Goal: Task Accomplishment & Management: Manage account settings

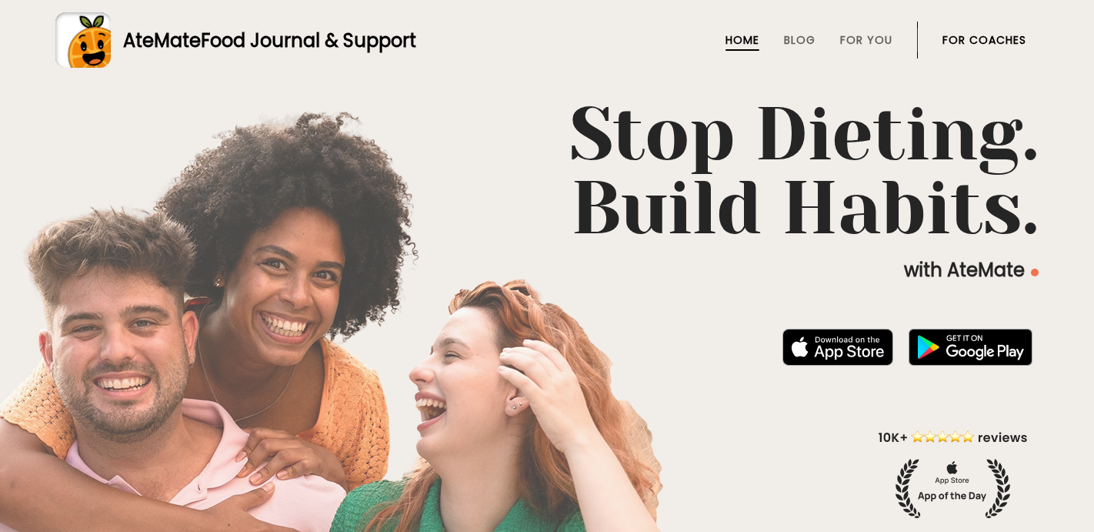
click at [959, 45] on link "For Coaches" at bounding box center [985, 40] width 84 height 12
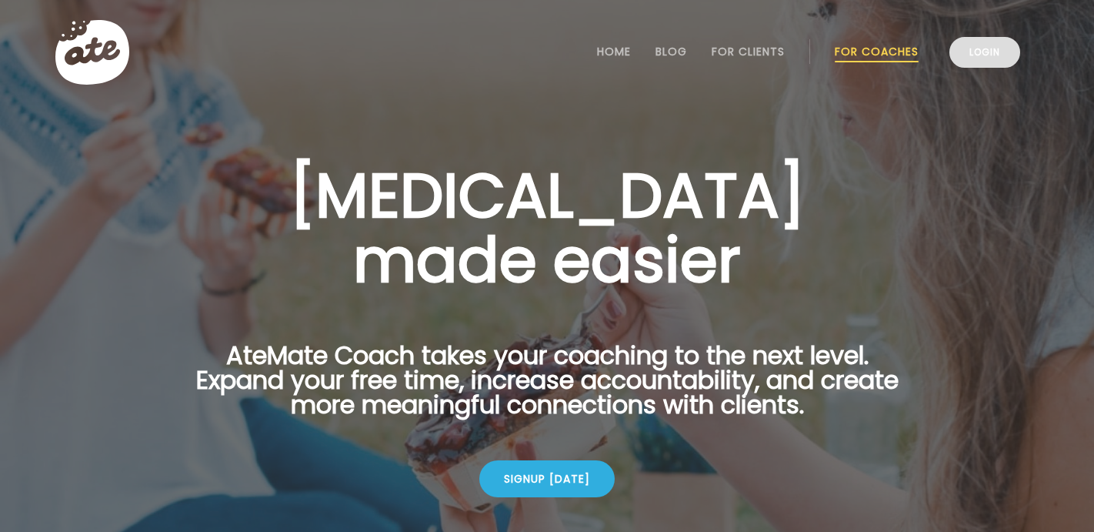
click at [983, 54] on link "Login" at bounding box center [985, 52] width 71 height 31
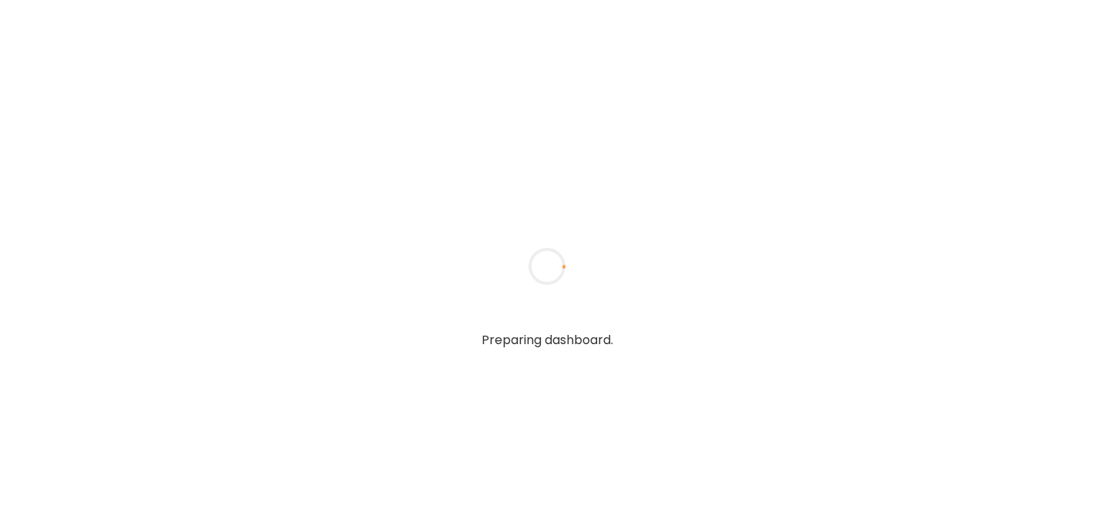
type input "*****"
type input "**********"
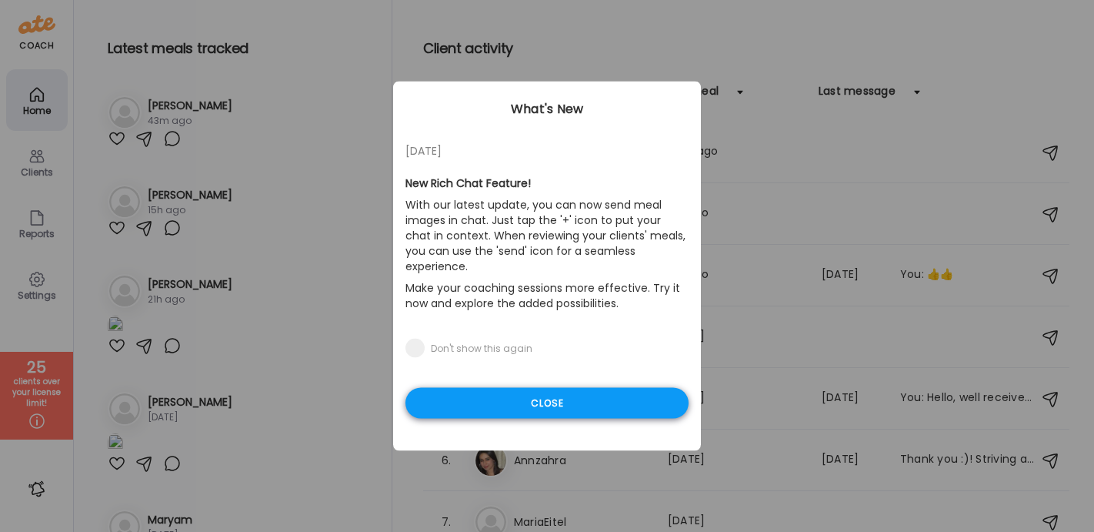
type input "**********"
click at [496, 388] on div "Close" at bounding box center [547, 403] width 283 height 31
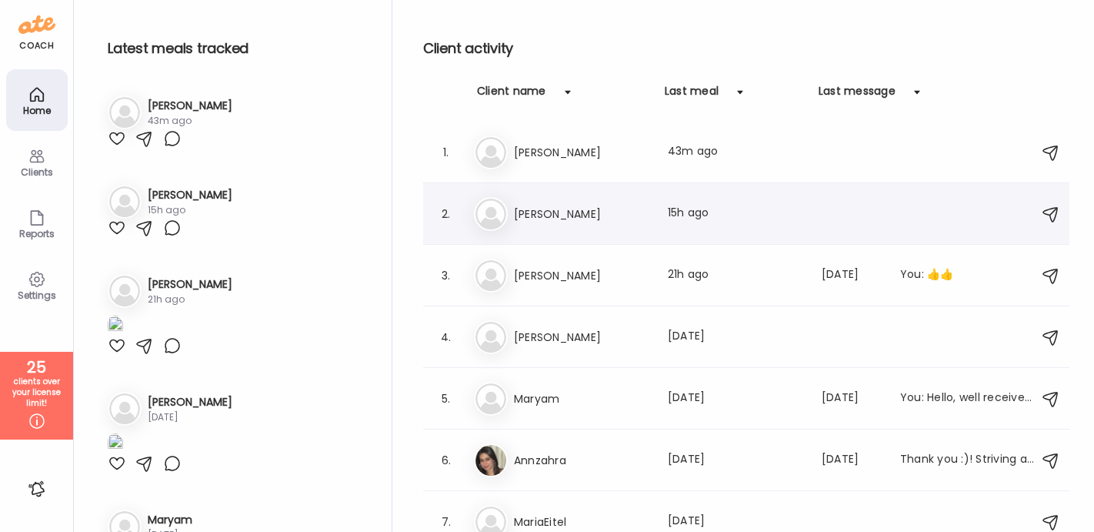
click at [554, 216] on h3 "Laura Buchanan" at bounding box center [581, 214] width 135 height 18
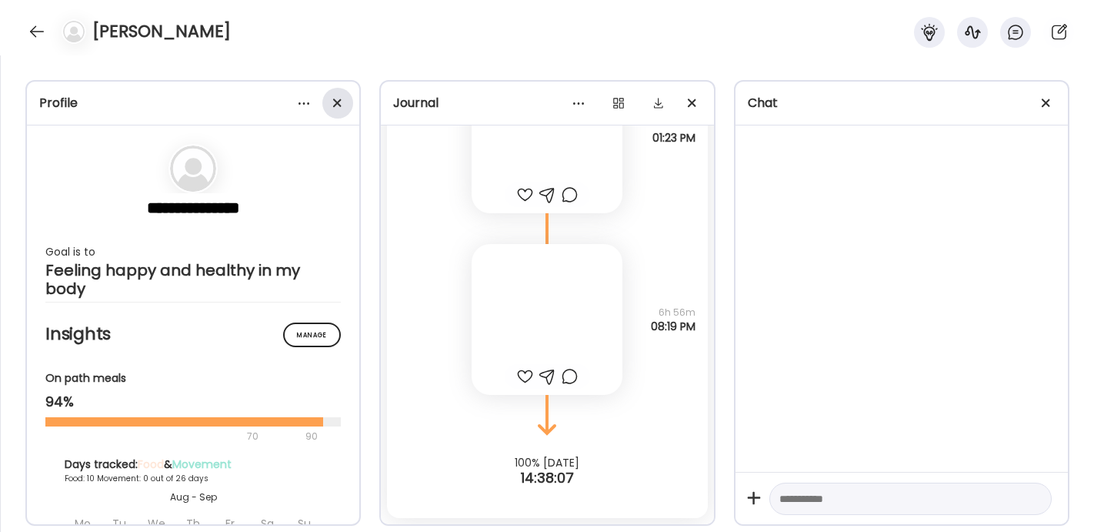
scroll to position [11456, 0]
click at [339, 101] on span at bounding box center [337, 103] width 8 height 8
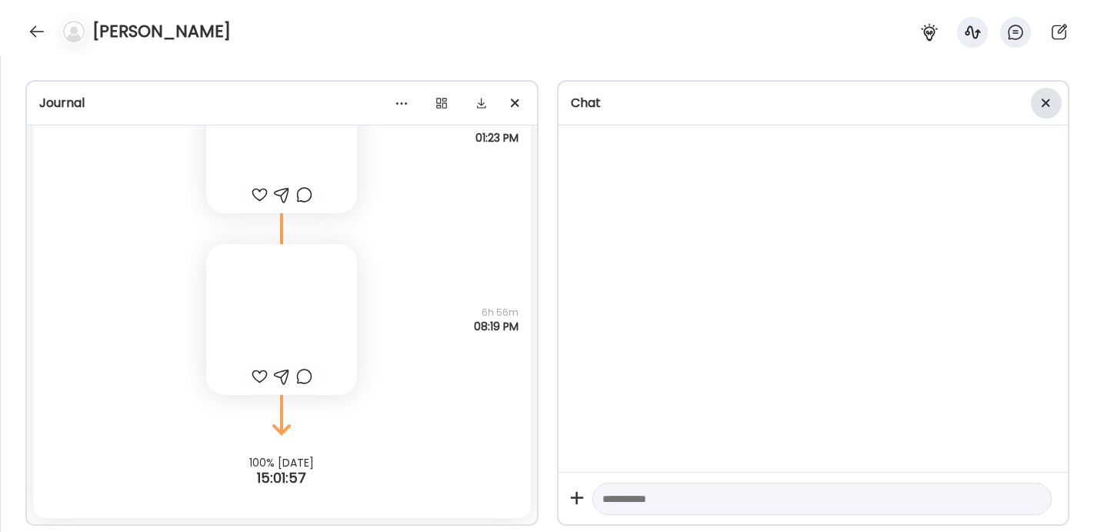
click at [1044, 102] on span at bounding box center [1046, 103] width 8 height 8
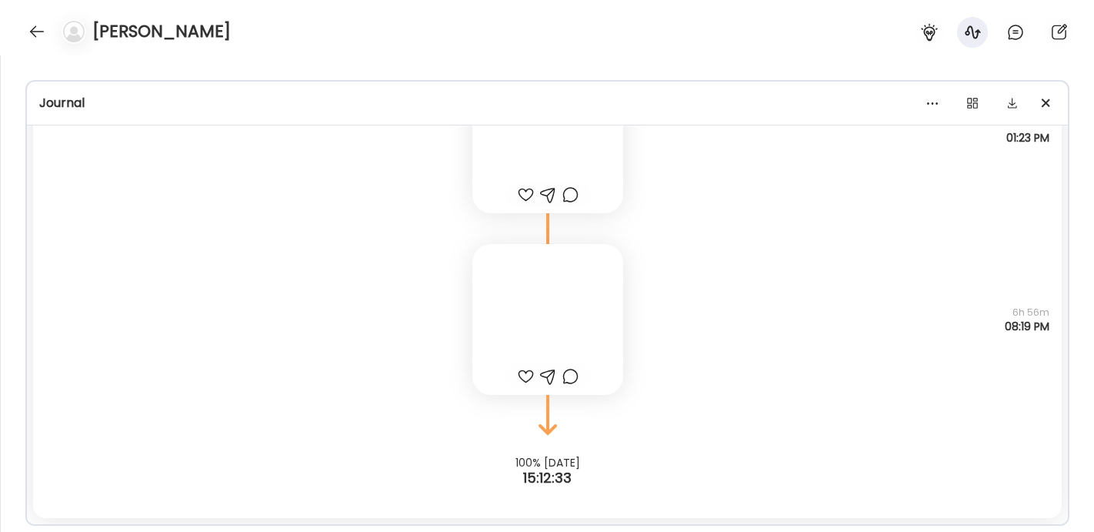
click at [615, 333] on div at bounding box center [548, 319] width 151 height 151
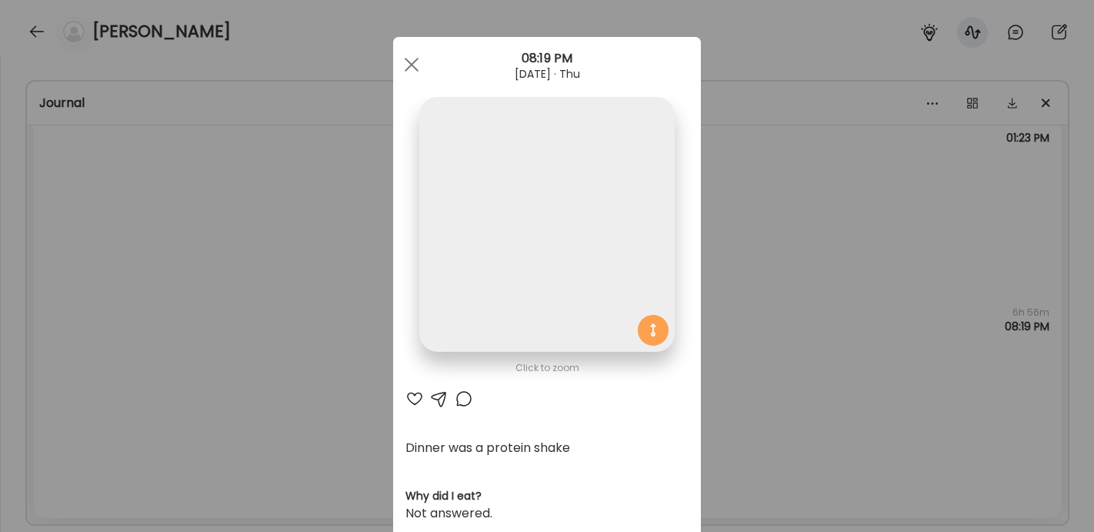
click at [280, 296] on div "Ate Coach Dashboard Wahoo! It’s official Take a moment to set up your Coach Pro…" at bounding box center [547, 266] width 1094 height 532
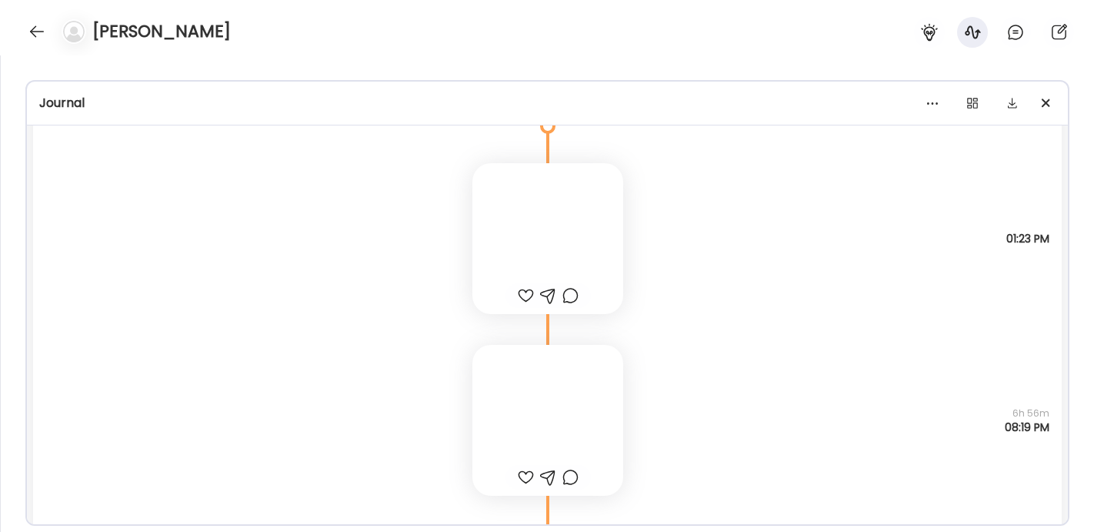
scroll to position [11353, 0]
click at [513, 190] on div at bounding box center [548, 240] width 151 height 151
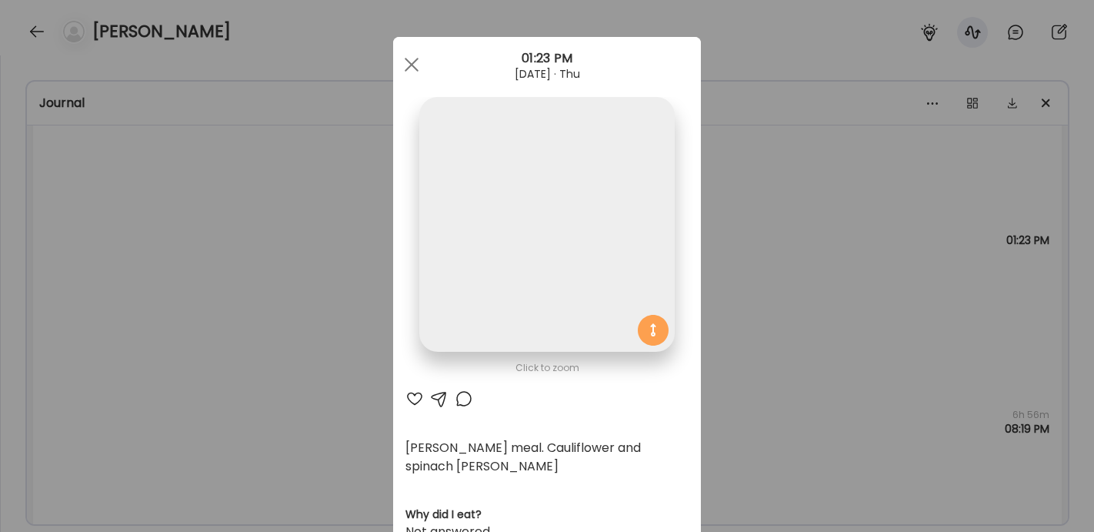
click at [297, 359] on div "Ate Coach Dashboard Wahoo! It’s official Take a moment to set up your Coach Pro…" at bounding box center [547, 266] width 1094 height 532
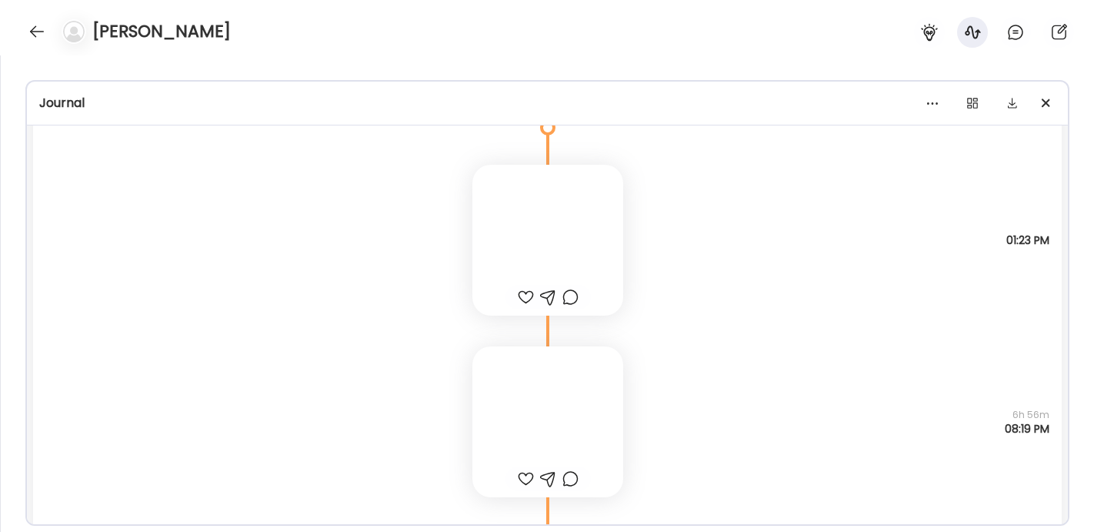
scroll to position [11194, 0]
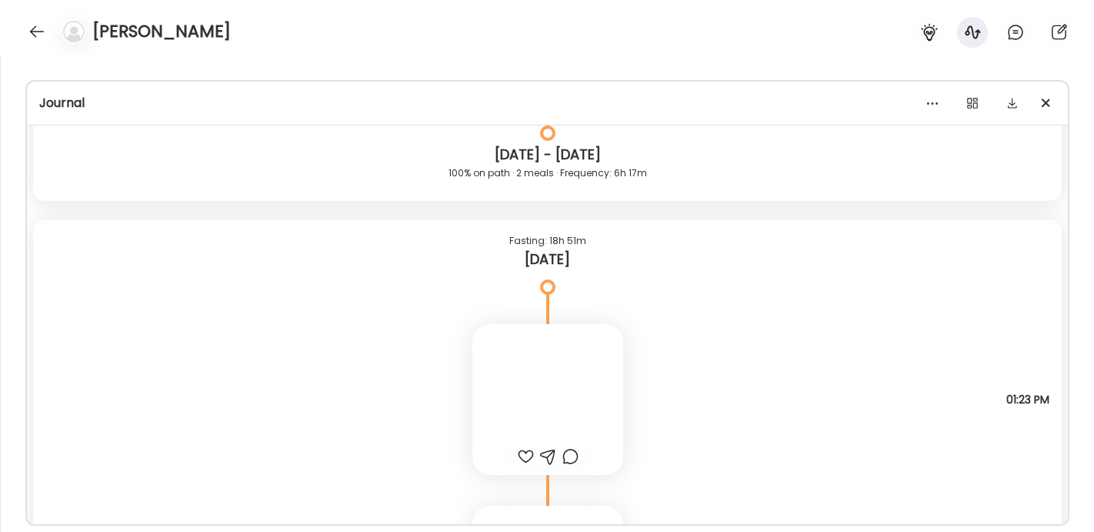
click at [494, 373] on div at bounding box center [548, 399] width 151 height 151
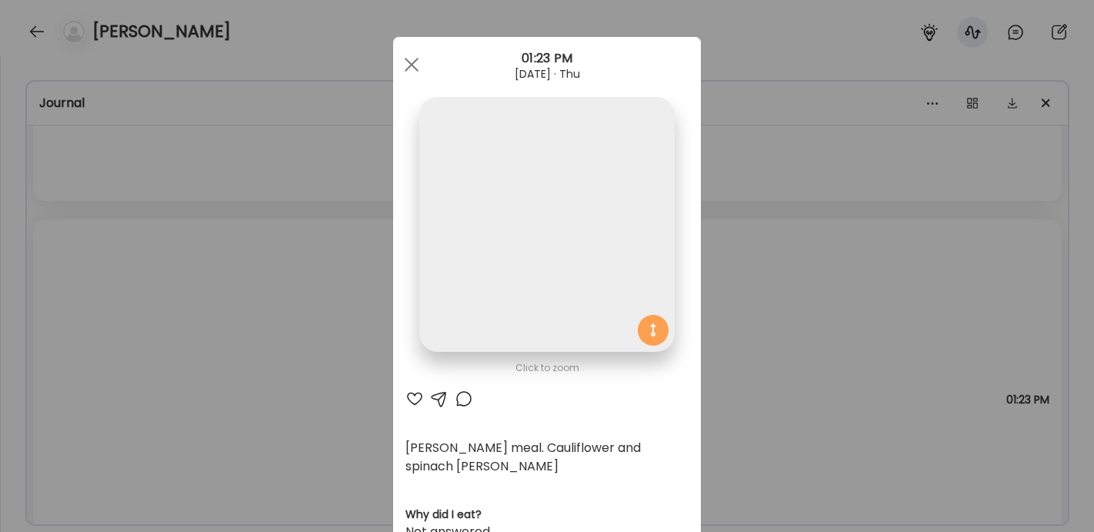
click at [270, 370] on div "Ate Coach Dashboard Wahoo! It’s official Take a moment to set up your Coach Pro…" at bounding box center [547, 266] width 1094 height 532
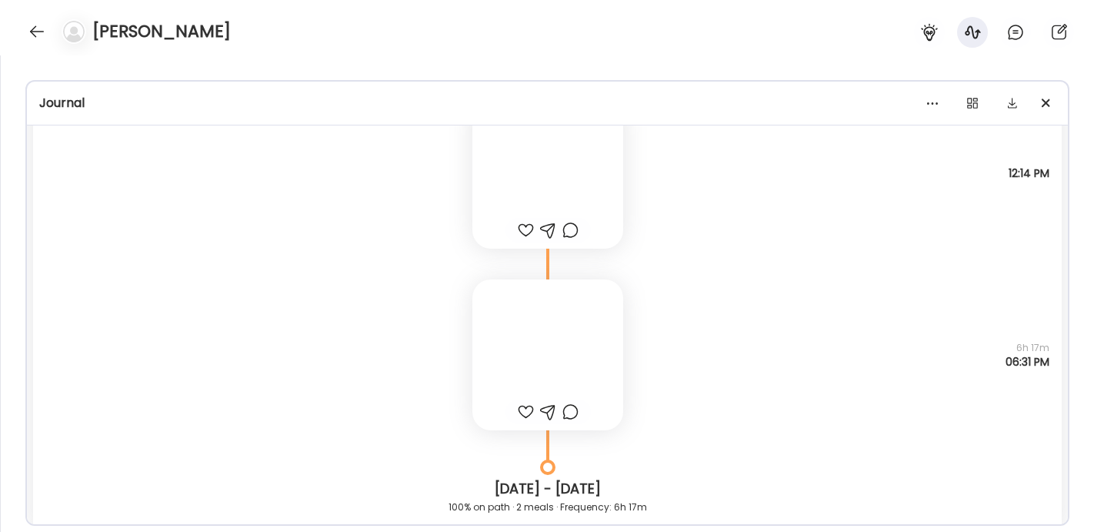
scroll to position [10858, 0]
click at [554, 341] on div at bounding box center [548, 357] width 151 height 151
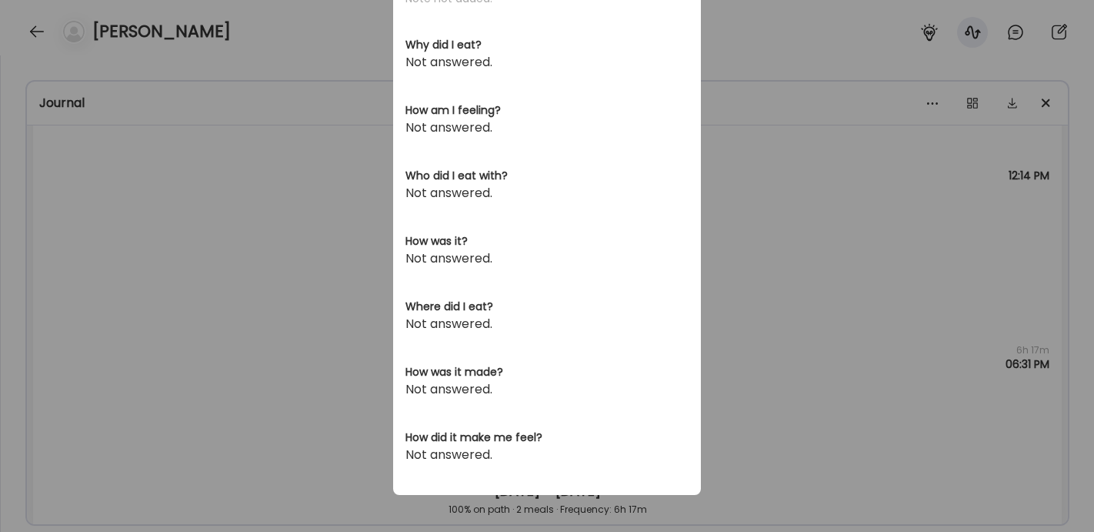
scroll to position [0, 0]
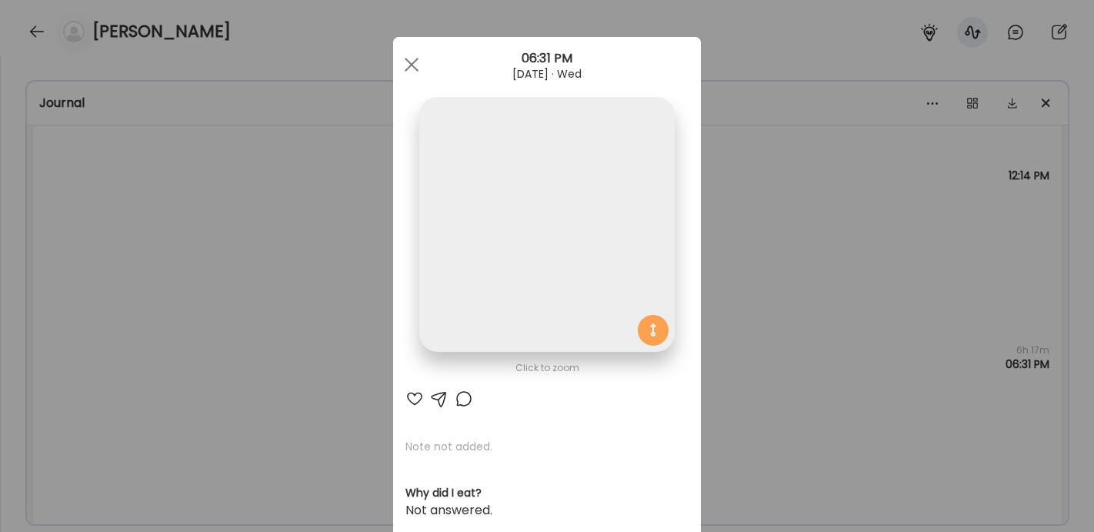
click at [259, 313] on div "Ate Coach Dashboard Wahoo! It’s official Take a moment to set up your Coach Pro…" at bounding box center [547, 266] width 1094 height 532
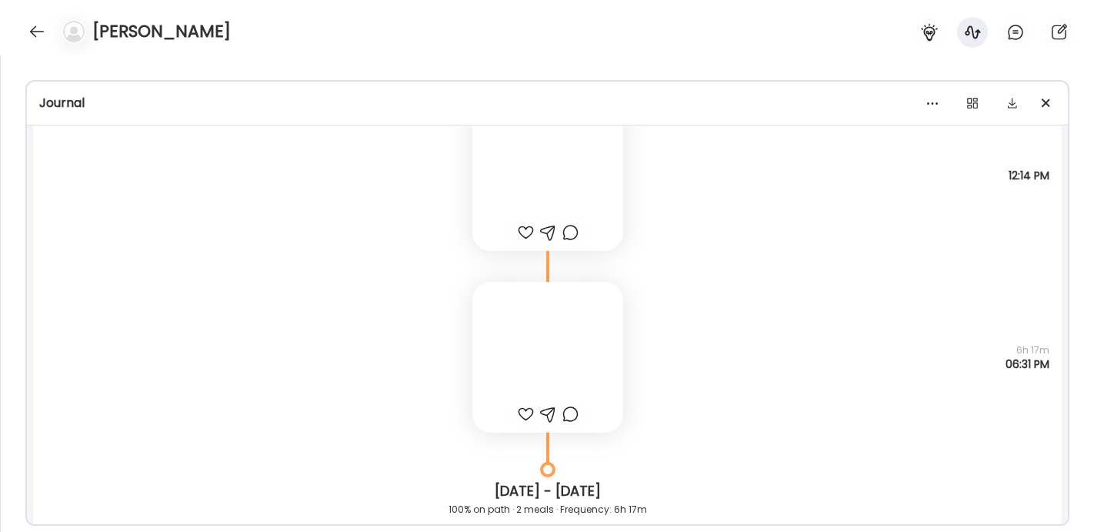
click at [542, 187] on div at bounding box center [548, 175] width 151 height 151
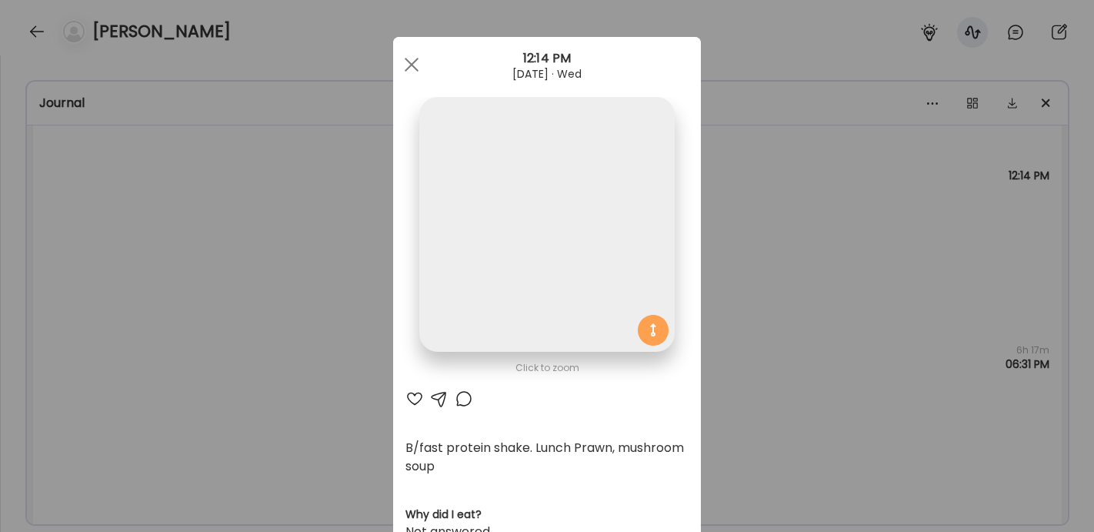
click at [263, 228] on div "Ate Coach Dashboard Wahoo! It’s official Take a moment to set up your Coach Pro…" at bounding box center [547, 266] width 1094 height 532
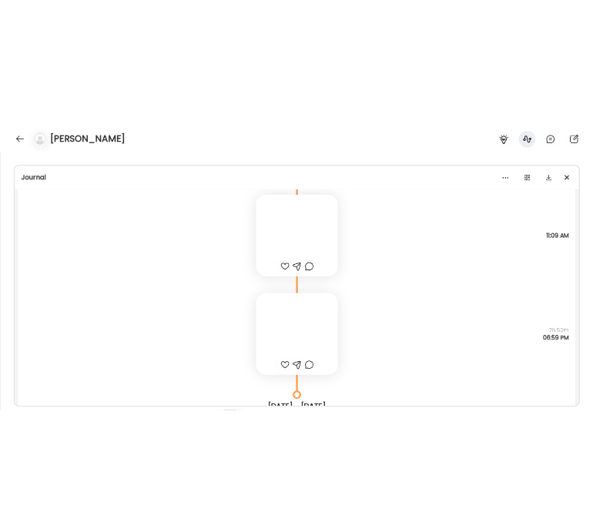
scroll to position [10260, 0]
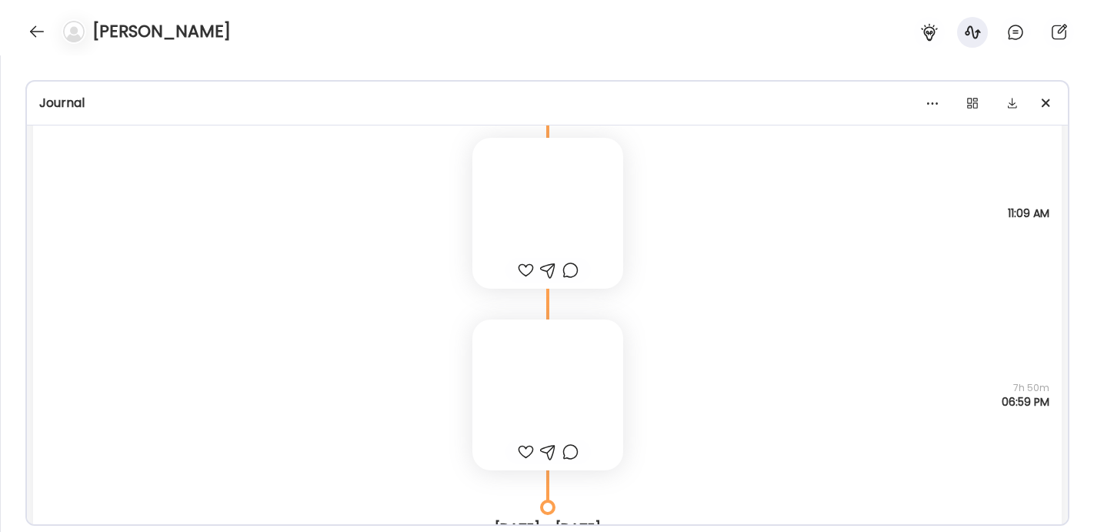
click at [466, 362] on div "This was lunch. Questions not answered 7h 50m 06:59 PM" at bounding box center [547, 380] width 1029 height 182
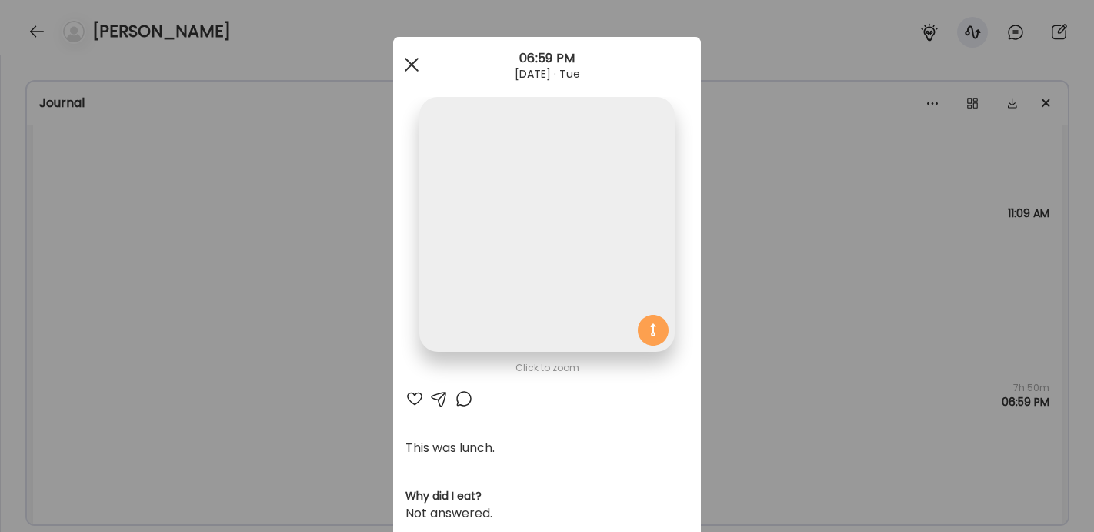
click at [409, 65] on span at bounding box center [412, 65] width 14 height 14
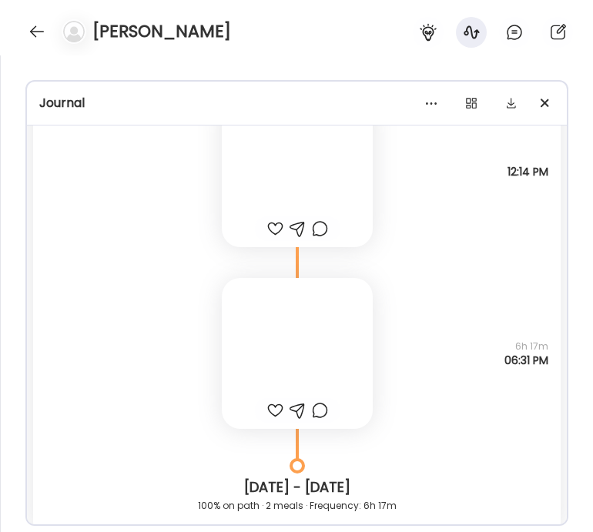
scroll to position [10867, 0]
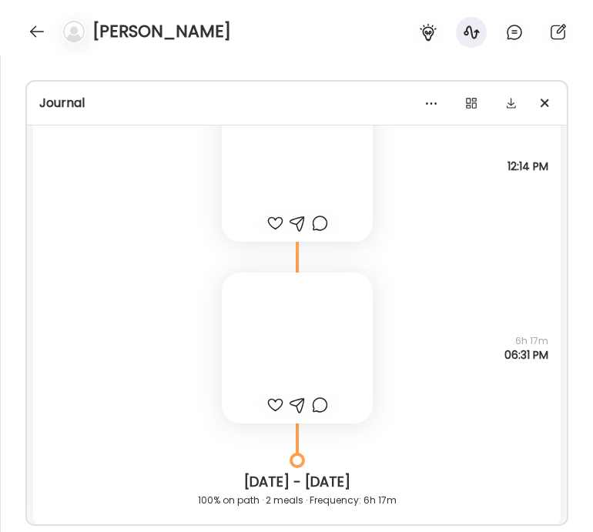
click at [299, 357] on div at bounding box center [297, 347] width 151 height 151
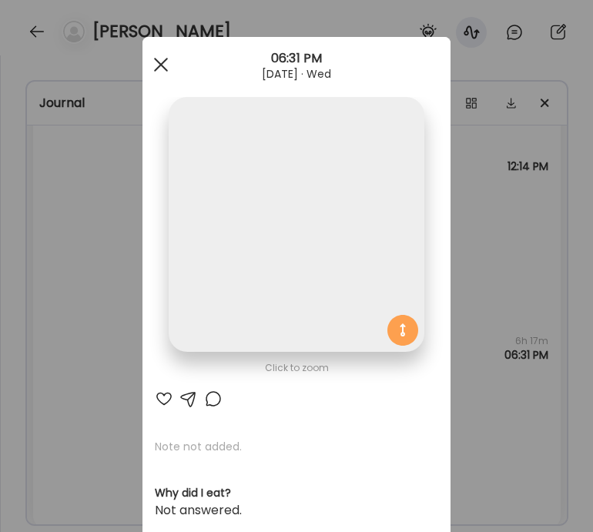
click at [159, 62] on span at bounding box center [161, 65] width 14 height 14
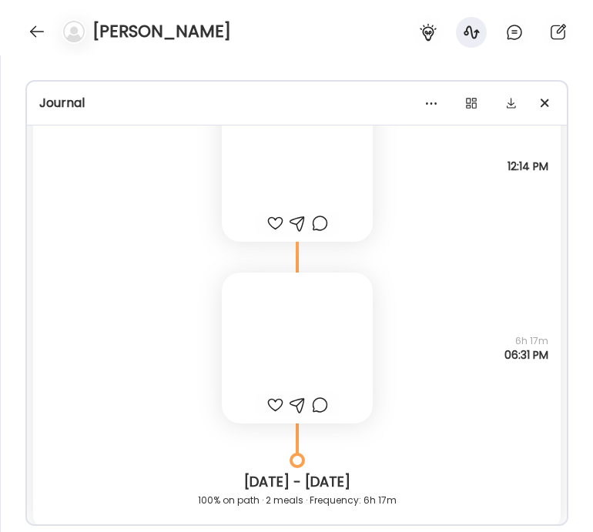
click at [251, 175] on div at bounding box center [297, 166] width 151 height 151
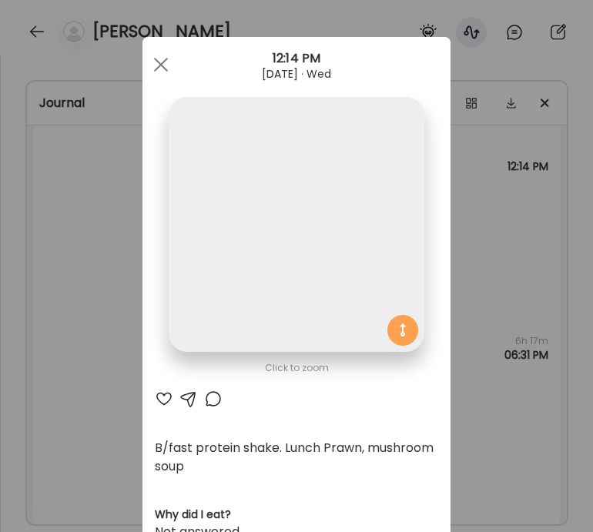
click at [104, 165] on div "Ate Coach Dashboard Wahoo! It’s official Take a moment to set up your Coach Pro…" at bounding box center [296, 266] width 593 height 532
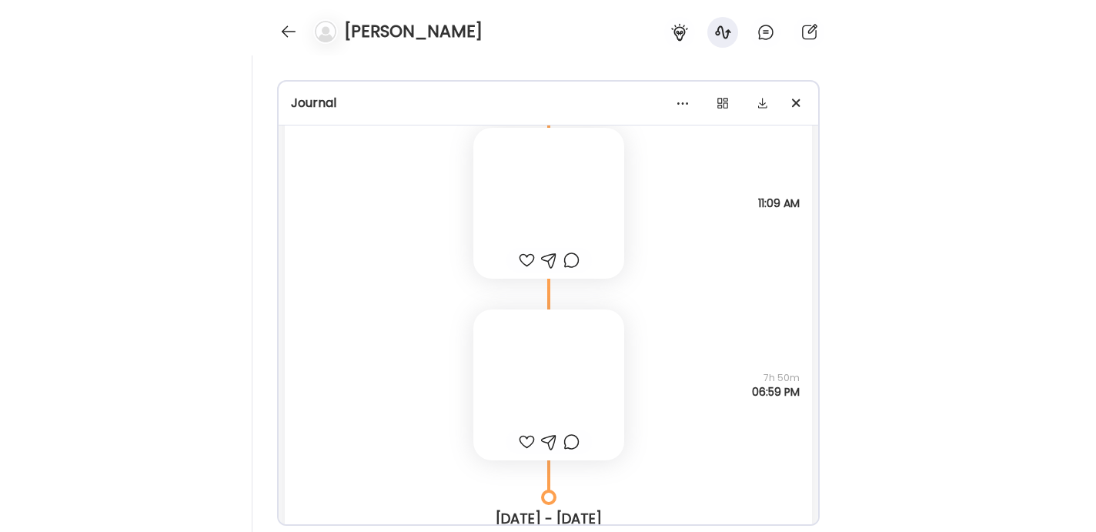
scroll to position [10259, 0]
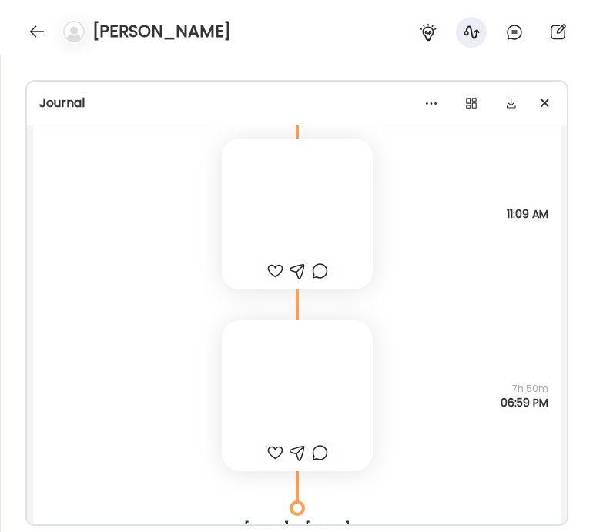
click at [295, 362] on div at bounding box center [297, 395] width 151 height 151
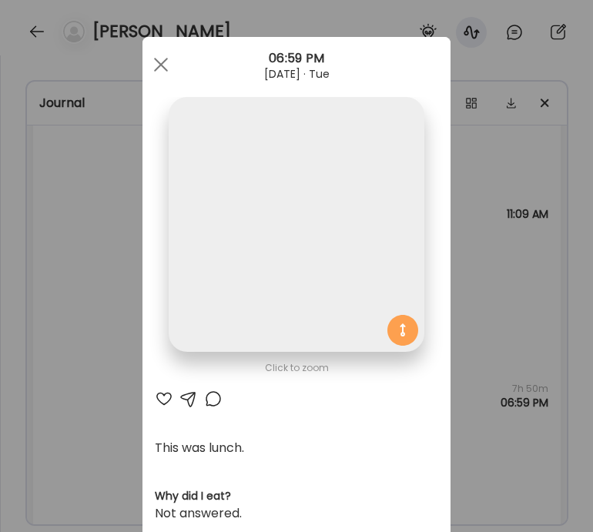
click at [93, 182] on div "Ate Coach Dashboard Wahoo! It’s official Take a moment to set up your Coach Pro…" at bounding box center [296, 266] width 593 height 532
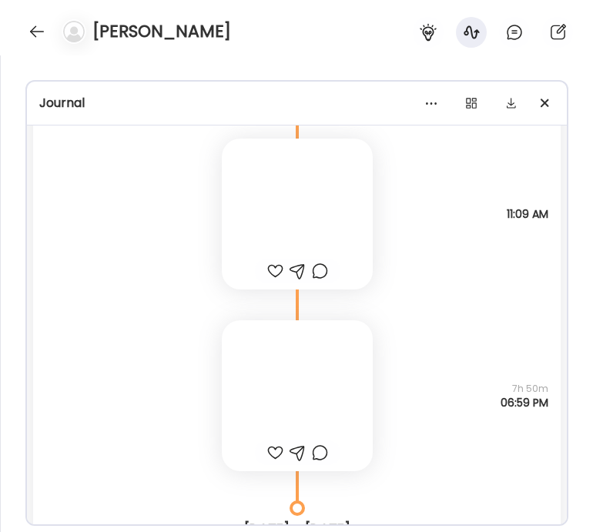
click at [320, 192] on div at bounding box center [297, 214] width 151 height 151
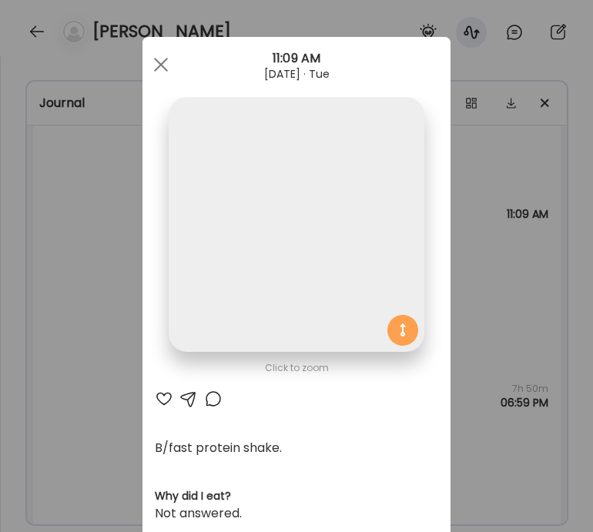
click at [105, 208] on div "Ate Coach Dashboard Wahoo! It’s official Take a moment to set up your Coach Pro…" at bounding box center [296, 266] width 593 height 532
